Goal: Transaction & Acquisition: Purchase product/service

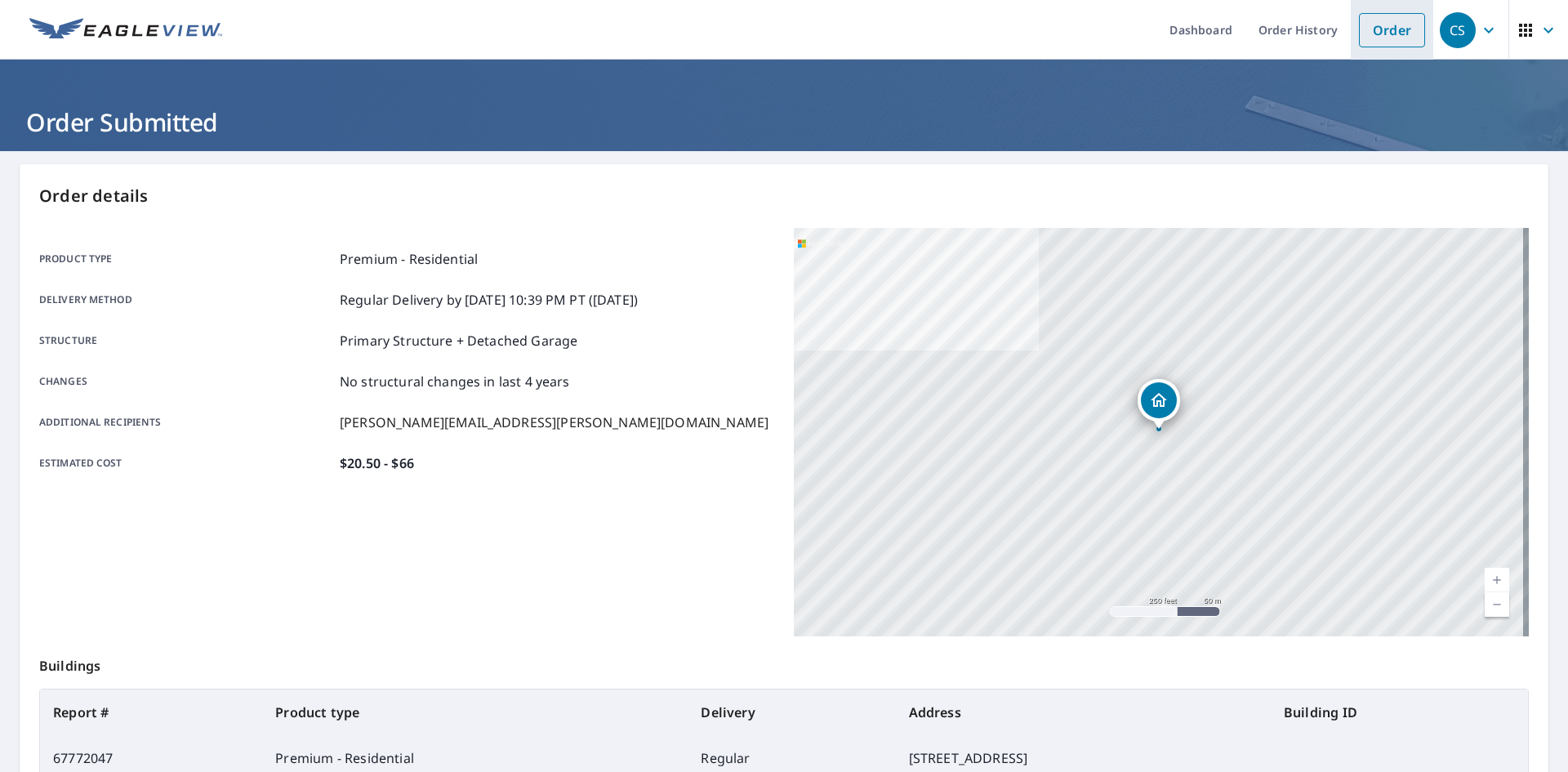
click at [1382, 24] on link "Order" at bounding box center [1392, 29] width 67 height 34
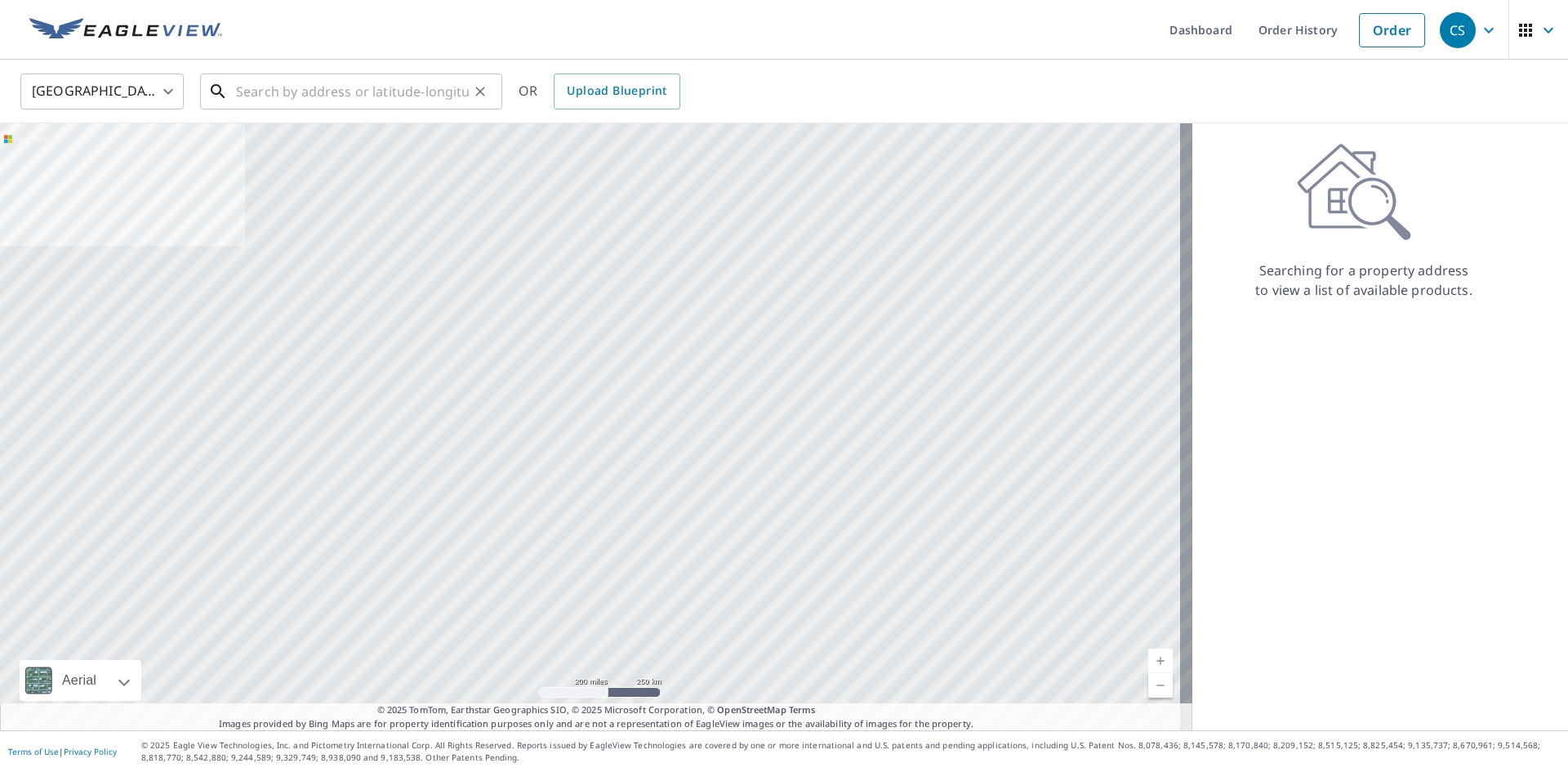
click at [370, 93] on input "text" at bounding box center [353, 91] width 233 height 46
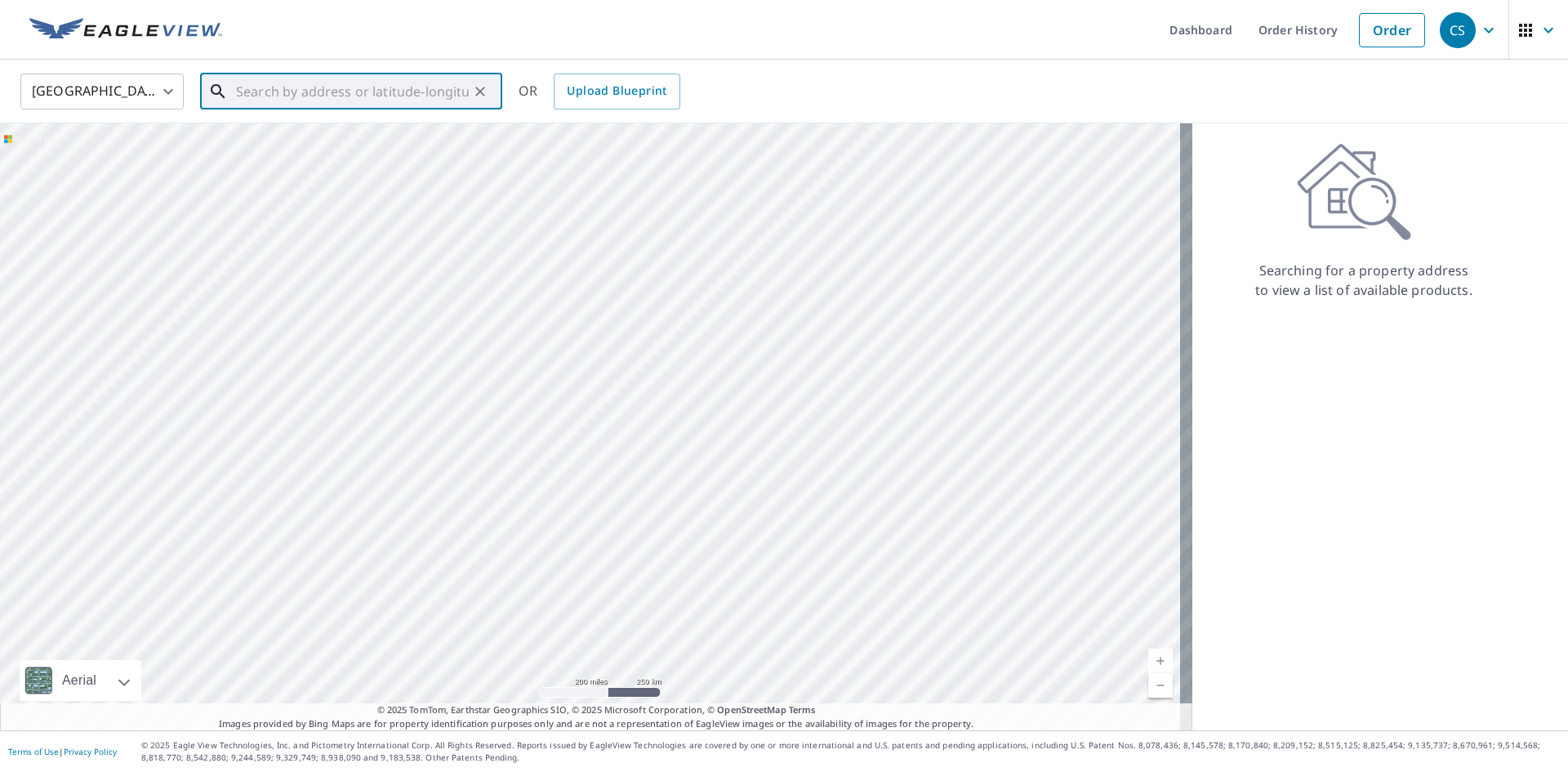
paste input "[STREET_ADDRESS]"
click at [378, 172] on li "[STREET_ADDRESS]" at bounding box center [351, 147] width 302 height 56
type input "[STREET_ADDRESS]"
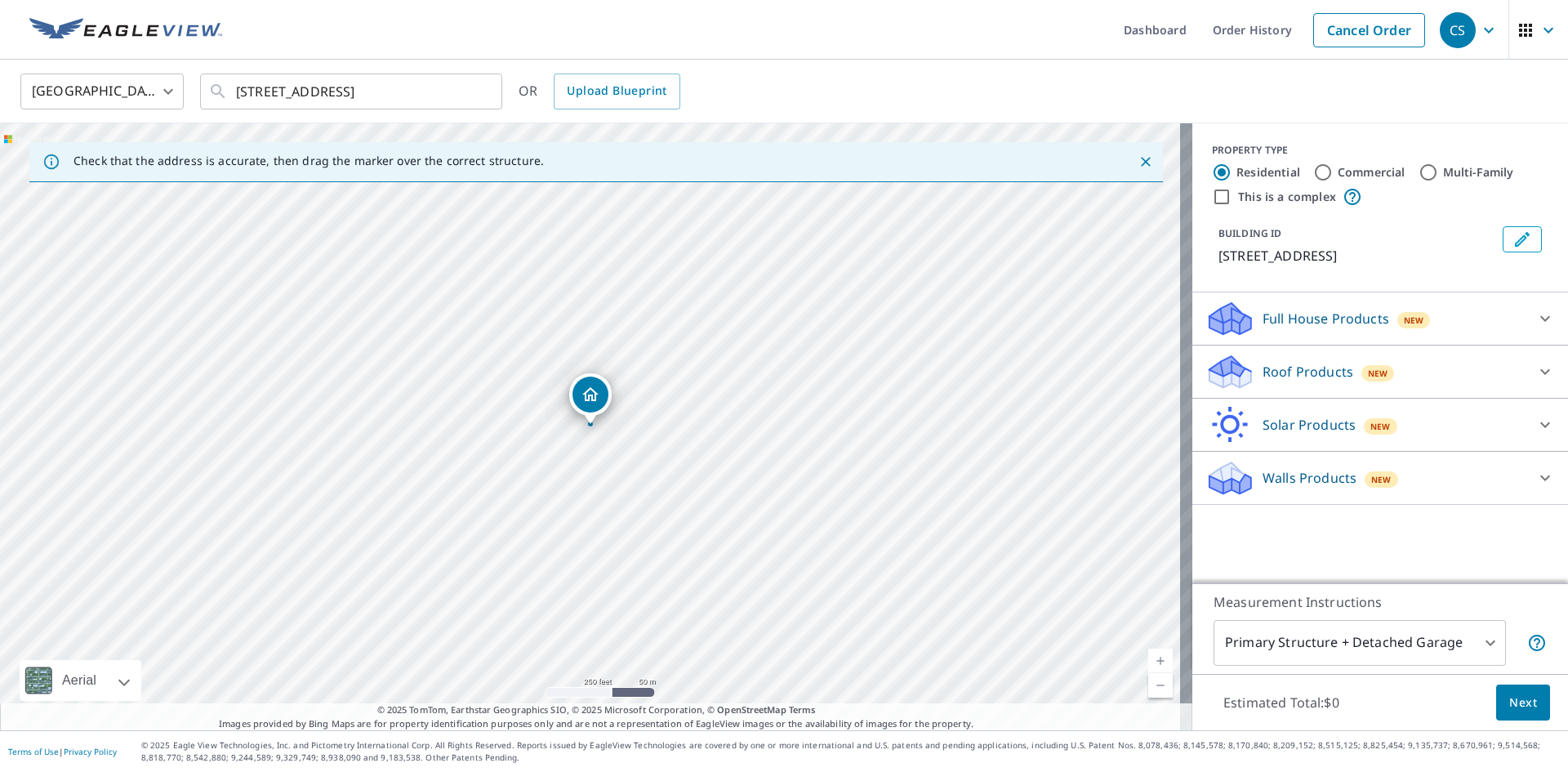
click at [1312, 374] on p "Roof Products" at bounding box center [1307, 371] width 91 height 20
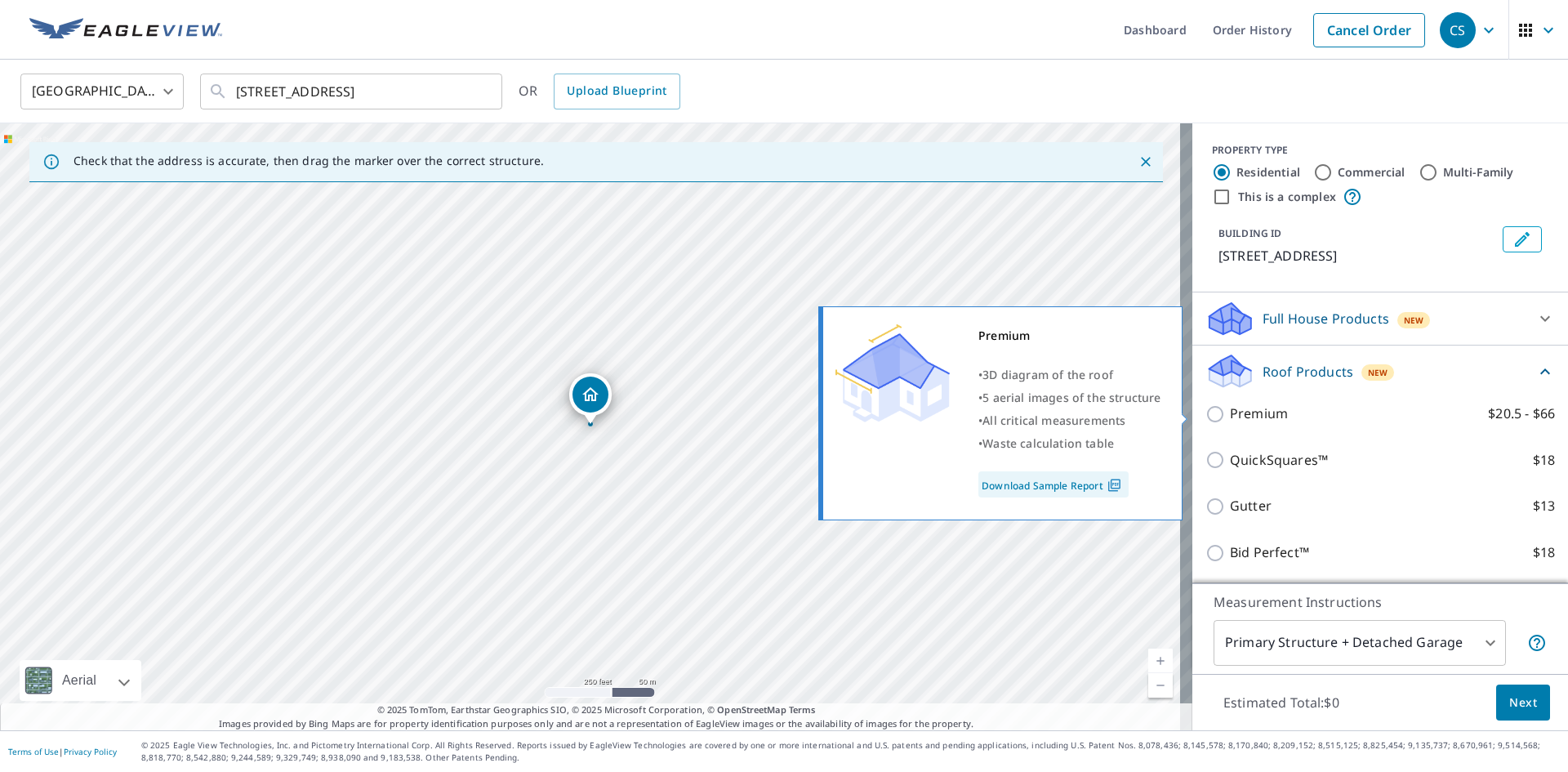
click at [1232, 414] on p "Premium" at bounding box center [1258, 413] width 58 height 21
click at [1229, 414] on input "Premium $20.5 - $66" at bounding box center [1216, 414] width 24 height 20
checkbox input "true"
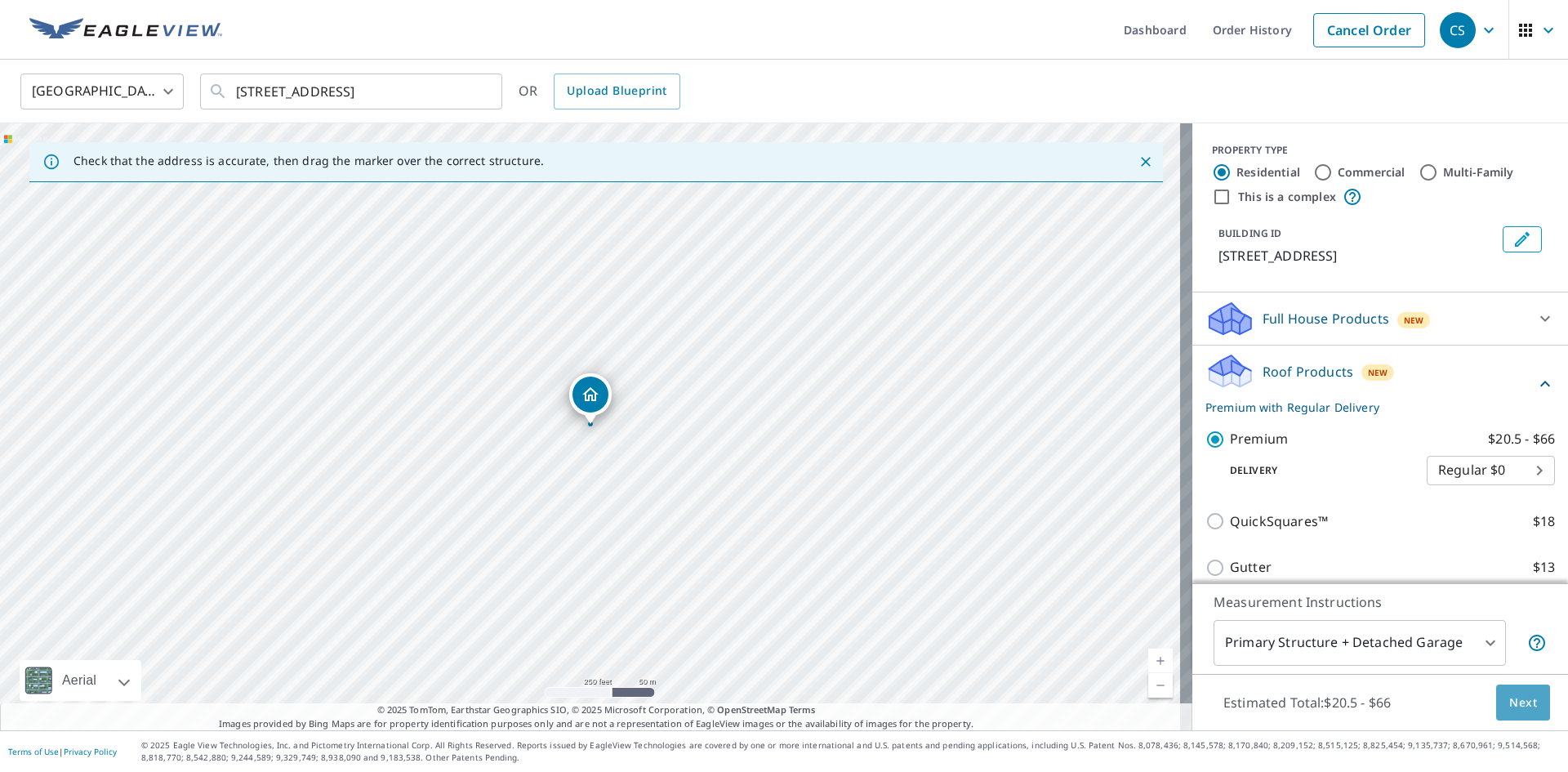
click at [1496, 694] on button "Next" at bounding box center [1522, 703] width 54 height 37
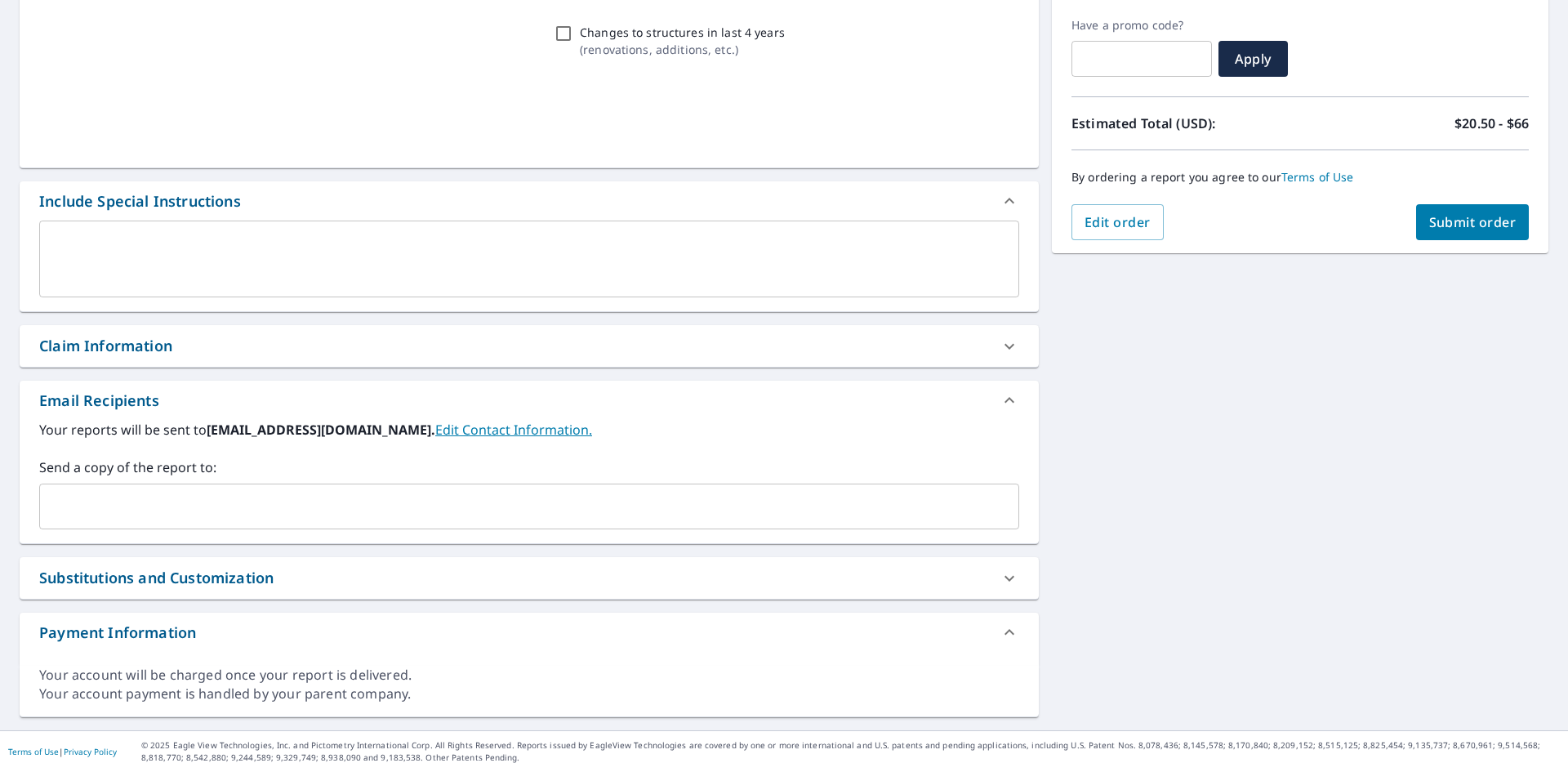
scroll to position [267, 0]
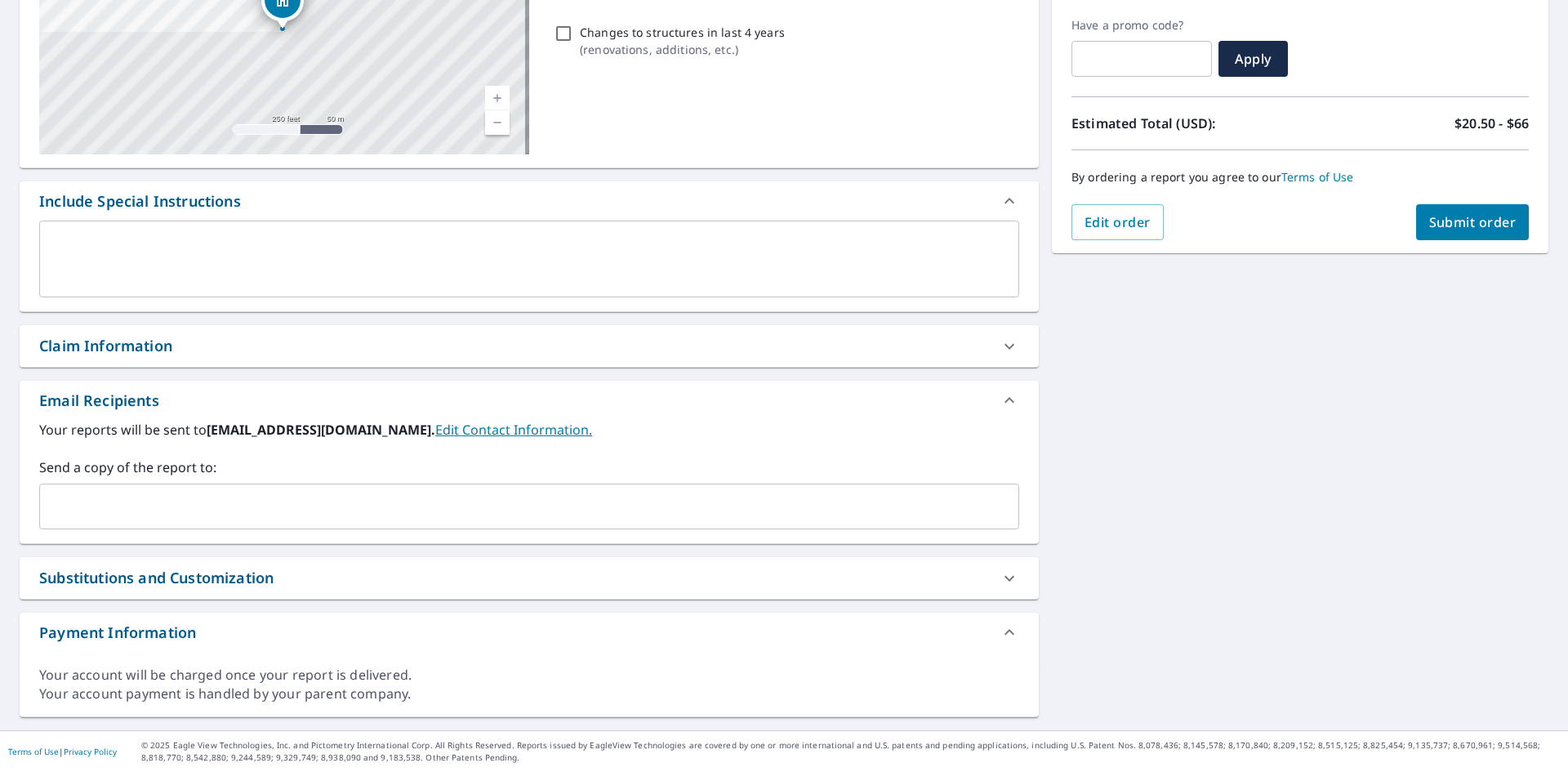
click at [205, 508] on input "text" at bounding box center [517, 507] width 940 height 31
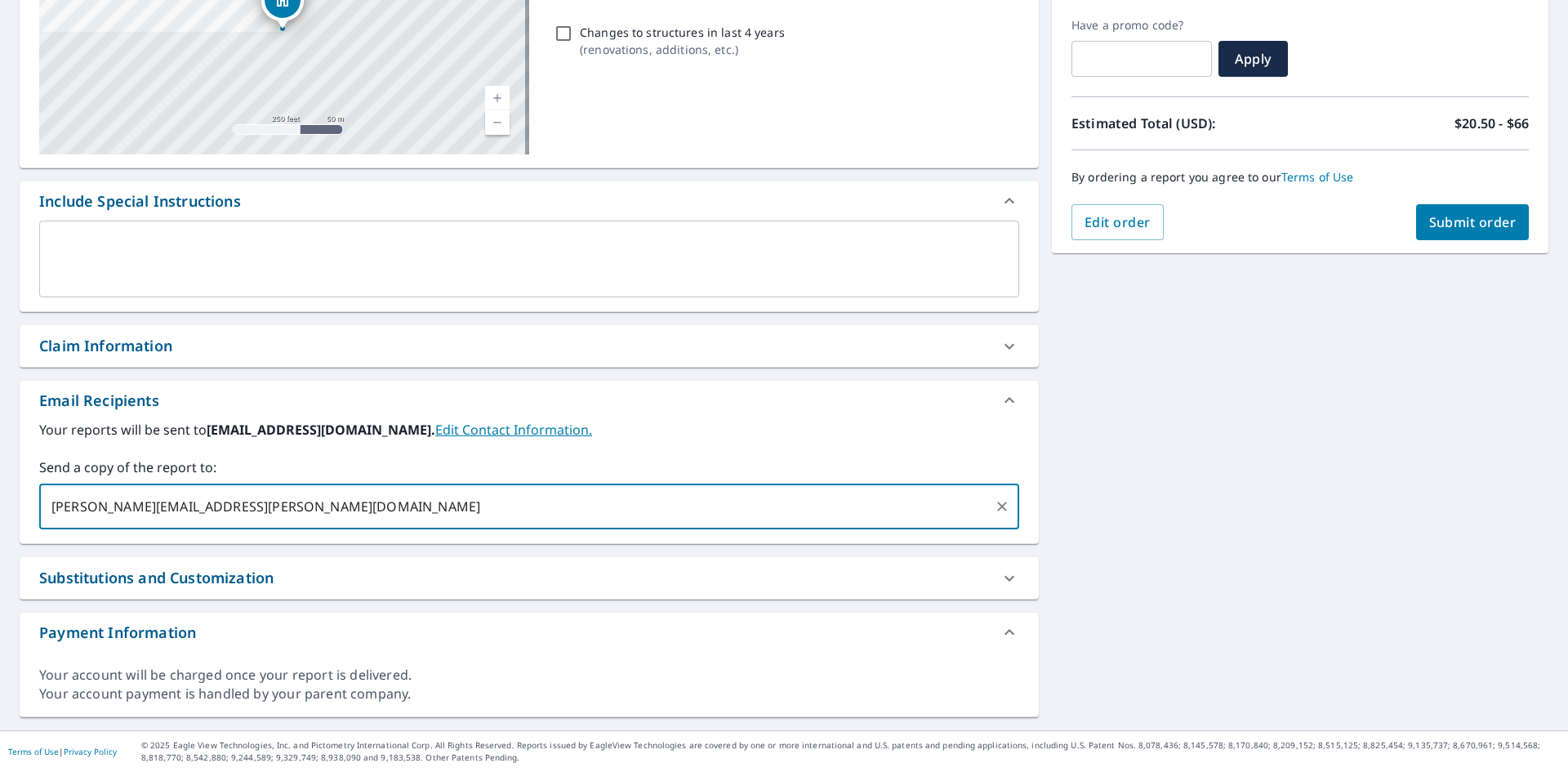
type input "[PERSON_NAME][EMAIL_ADDRESS][PERSON_NAME][DOMAIN_NAME]"
click at [1441, 240] on div "Order Summary Premium $20.5 - $66 Regular Delivery $0 Have a promo code? ​ Appl…" at bounding box center [1300, 74] width 497 height 357
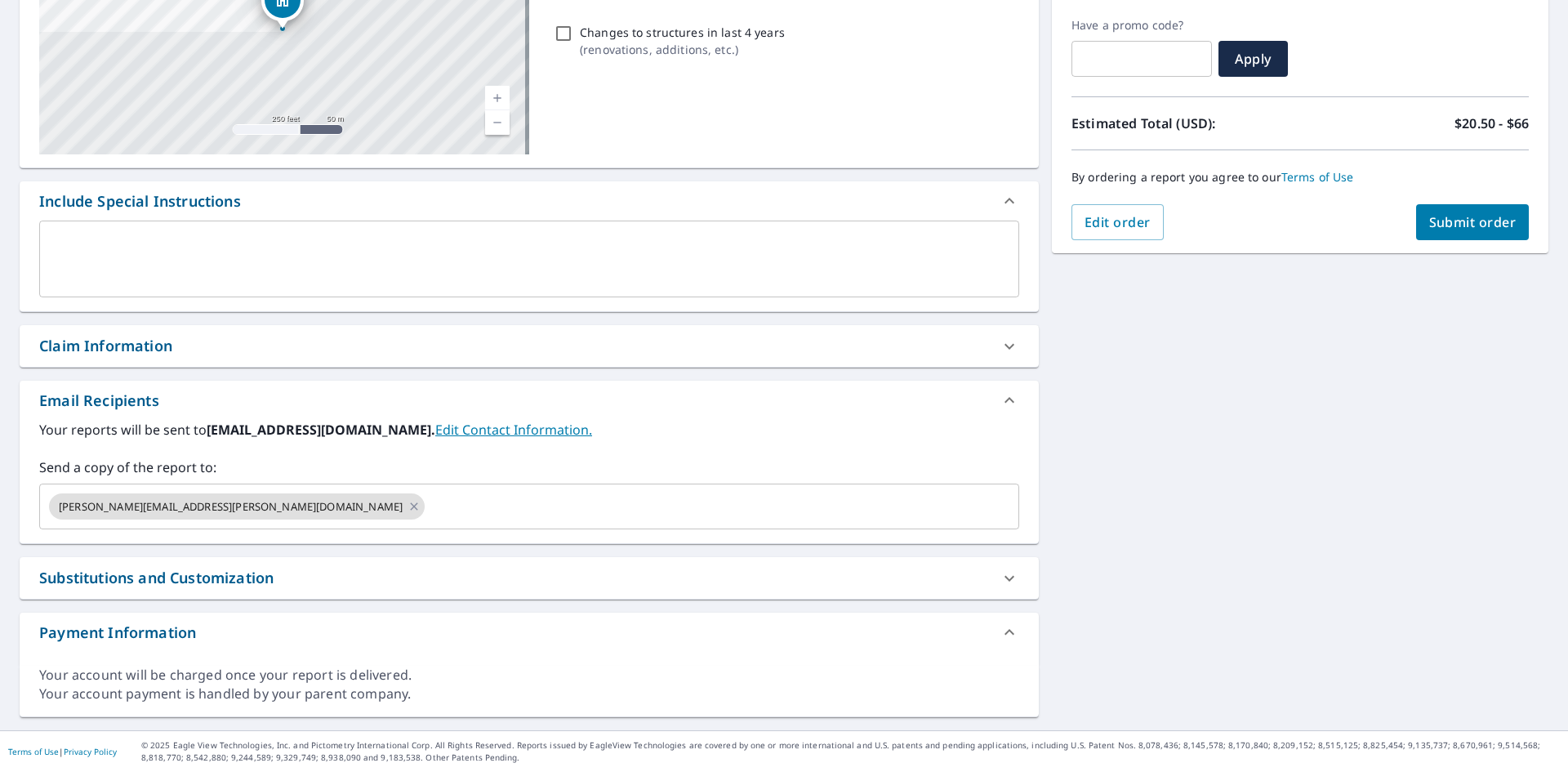
click at [1440, 229] on span "Submit order" at bounding box center [1472, 222] width 87 height 18
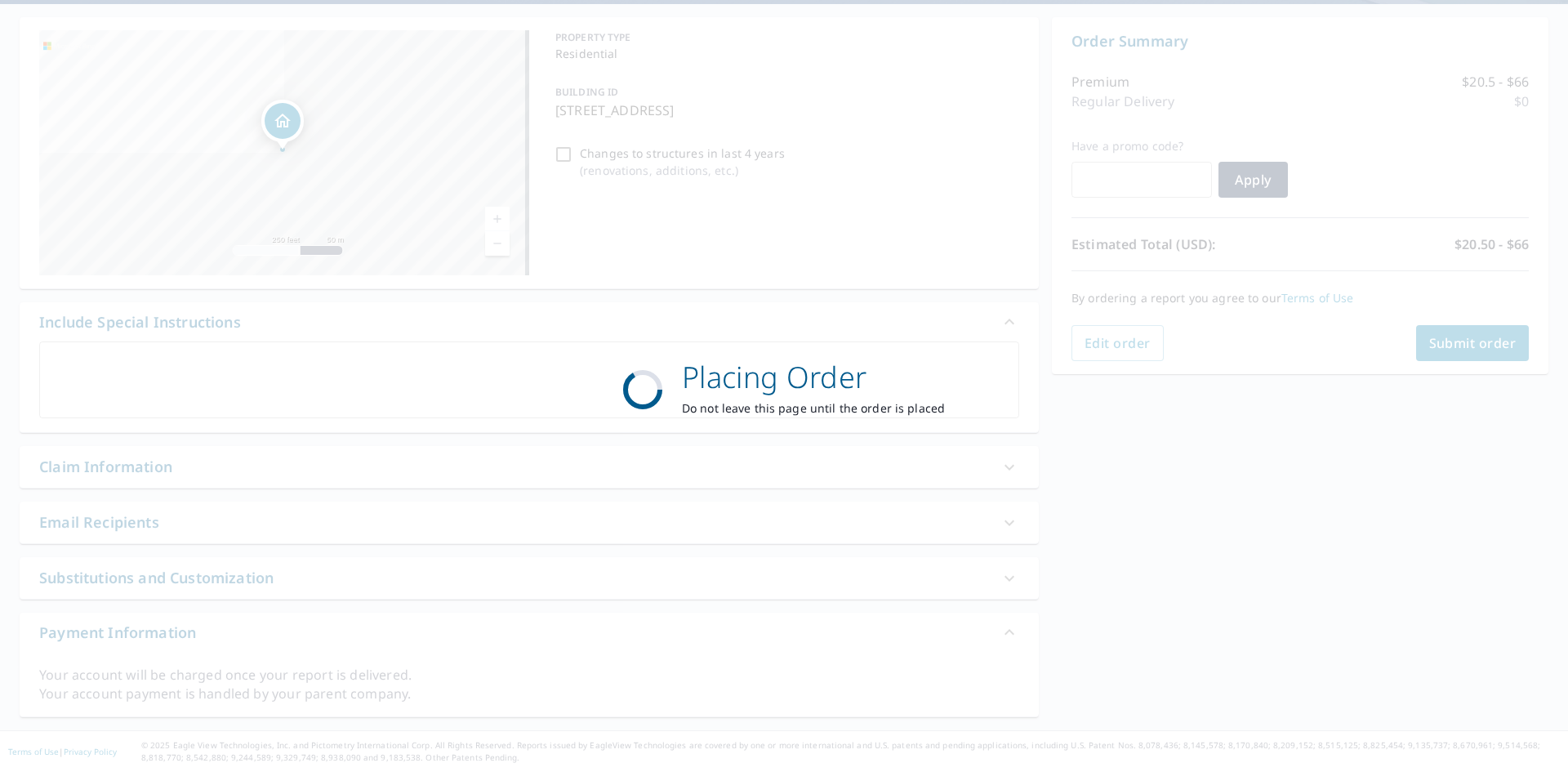
scroll to position [147, 0]
